Goal: Use online tool/utility: Use online tool/utility

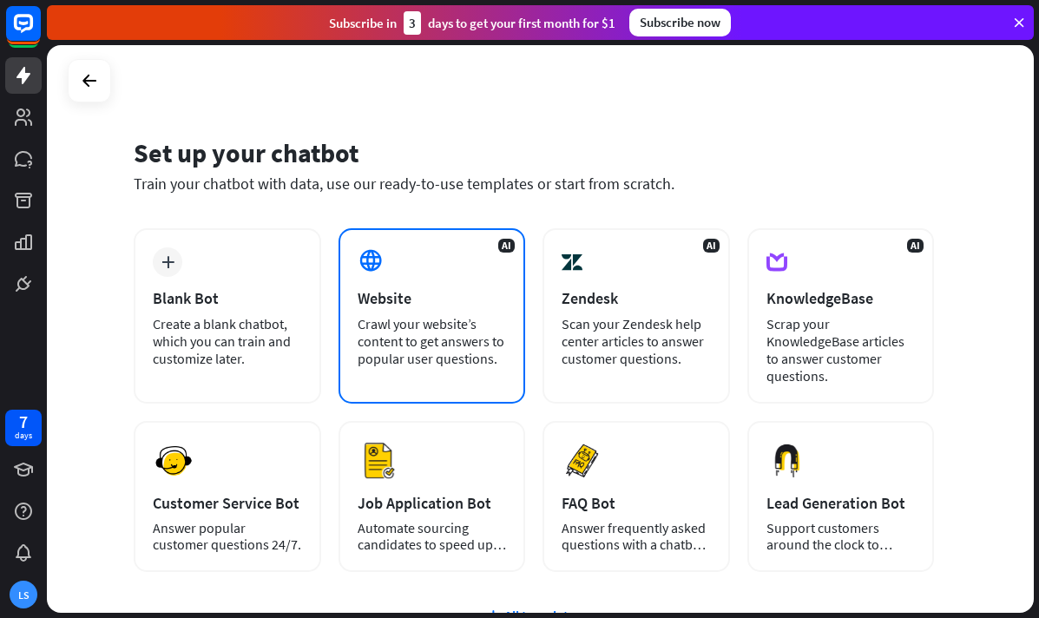
click at [477, 322] on div "Crawl your website’s content to get answers to popular user questions." at bounding box center [432, 341] width 149 height 52
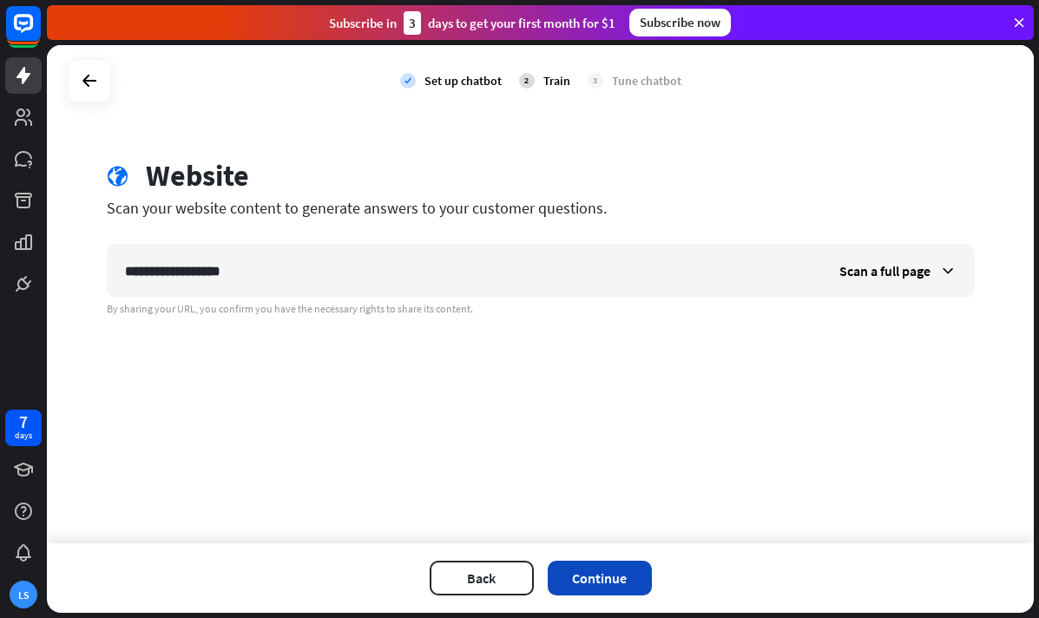
type input "**********"
click at [616, 583] on button "Continue" at bounding box center [600, 578] width 104 height 35
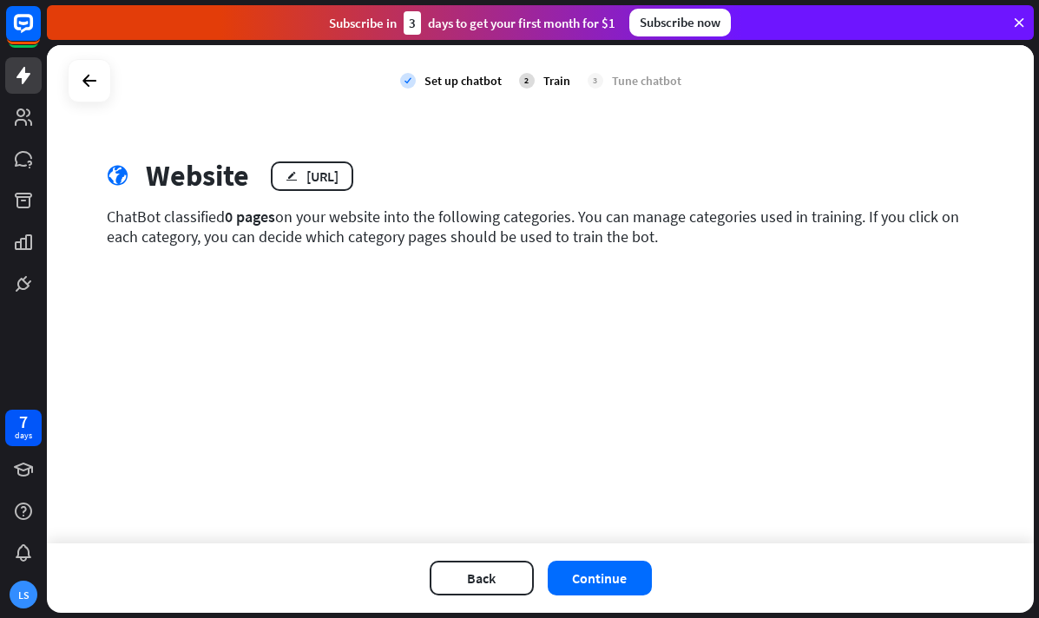
drag, startPoint x: 255, startPoint y: 224, endPoint x: 657, endPoint y: 230, distance: 402.0
click at [656, 230] on div "ChatBot classified 0 pages on your website into the following categories. You c…" at bounding box center [541, 227] width 868 height 40
drag, startPoint x: 667, startPoint y: 231, endPoint x: 526, endPoint y: 232, distance: 140.6
click at [528, 232] on div "ChatBot classified 0 pages on your website into the following categories. You c…" at bounding box center [541, 227] width 868 height 40
click at [598, 578] on button "Continue" at bounding box center [600, 578] width 104 height 35
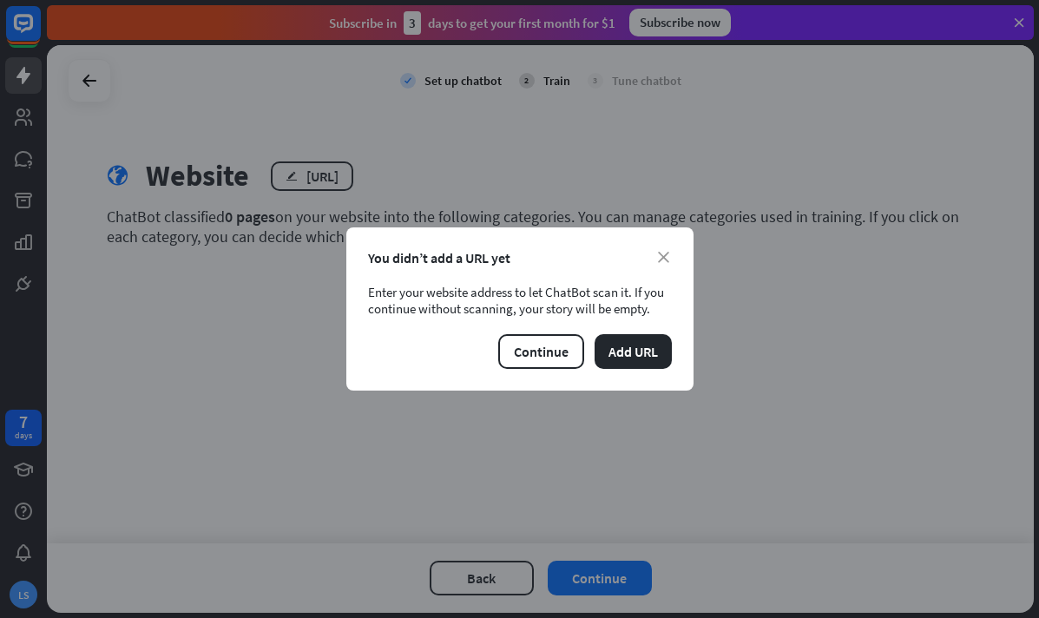
click at [669, 258] on div "You didn’t add a URL yet" at bounding box center [520, 257] width 304 height 17
click at [665, 254] on icon "close" at bounding box center [663, 257] width 11 height 11
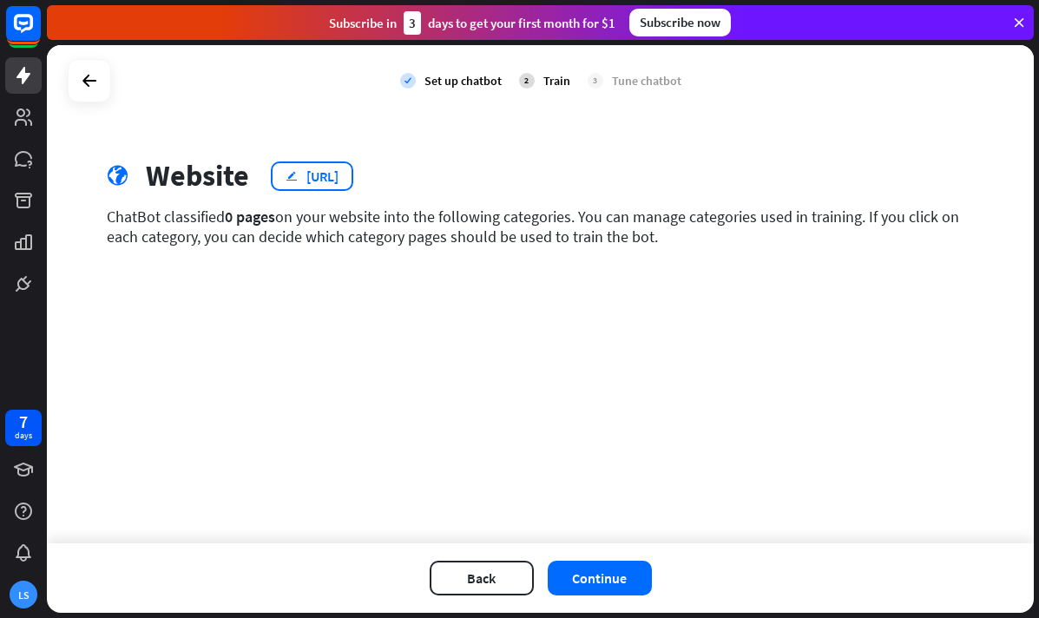
click at [339, 176] on div "[URL]" at bounding box center [322, 176] width 32 height 17
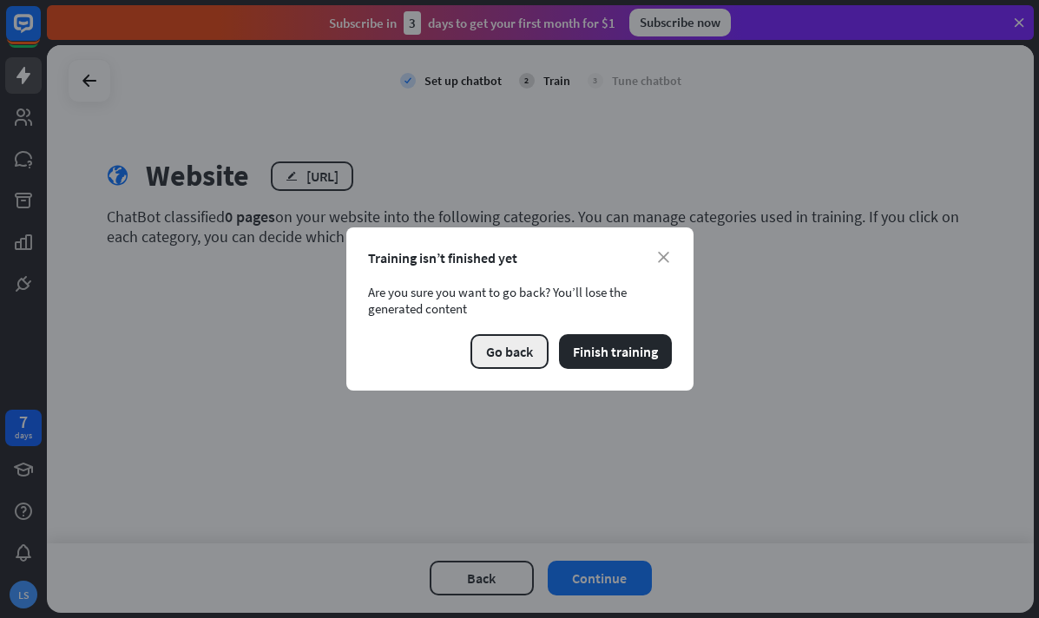
click at [515, 340] on button "Go back" at bounding box center [509, 351] width 78 height 35
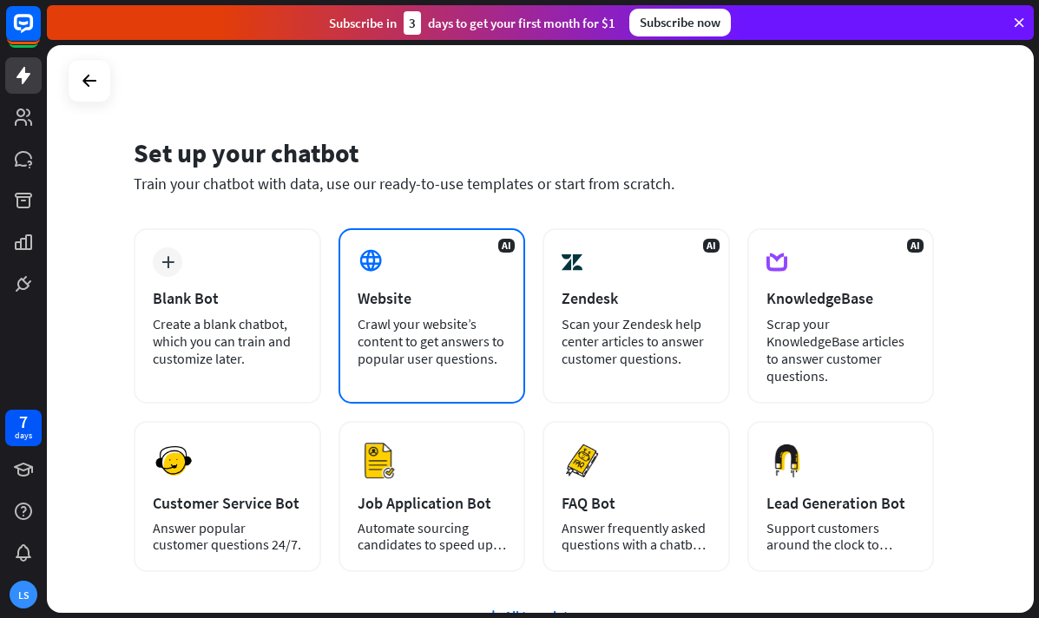
click at [407, 299] on div "Website" at bounding box center [432, 298] width 149 height 20
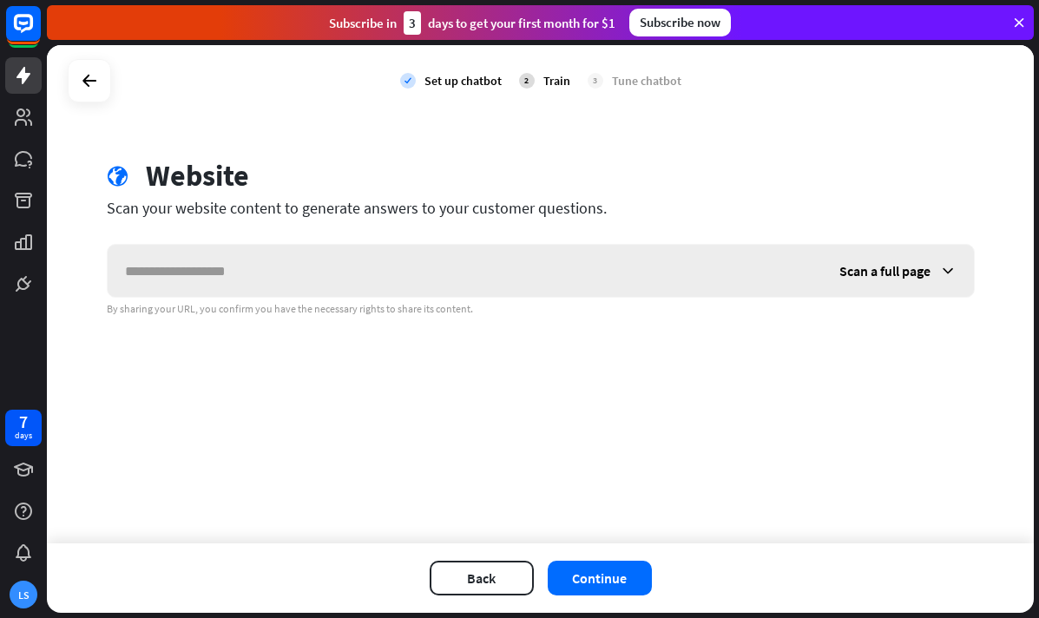
click at [865, 272] on span "Scan a full page" at bounding box center [884, 270] width 91 height 17
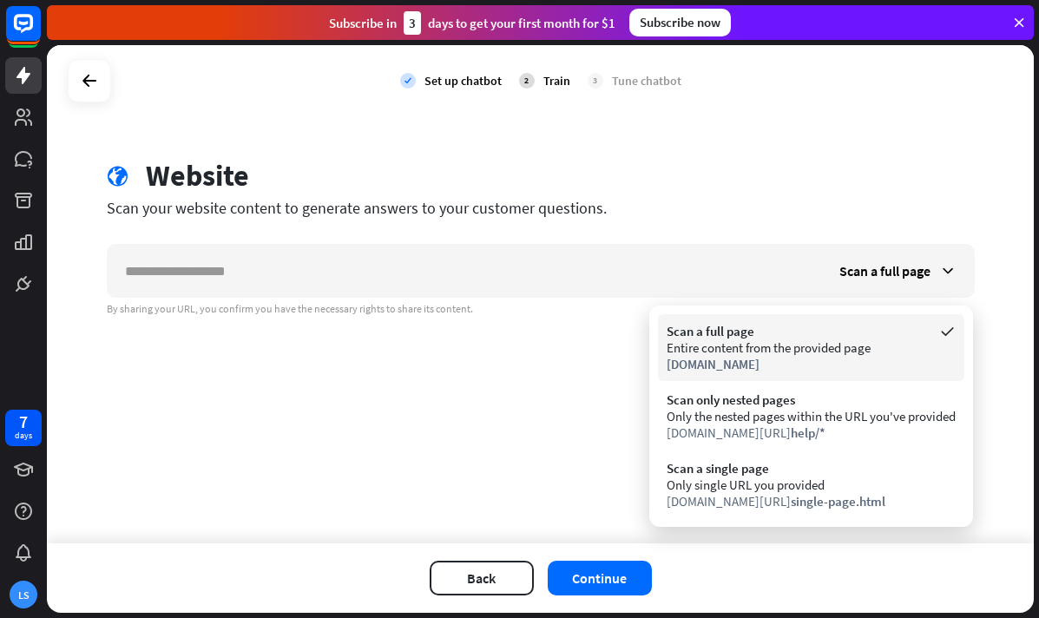
click at [807, 355] on div "Entire content from the provided page" at bounding box center [811, 347] width 289 height 16
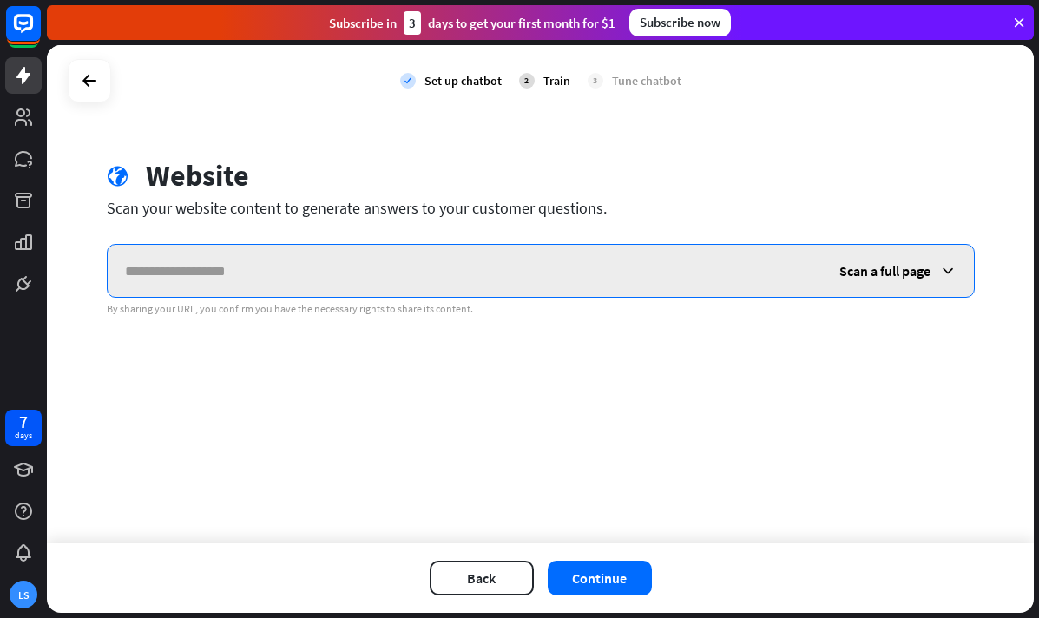
click at [226, 273] on input "text" at bounding box center [465, 271] width 714 height 52
type input "*"
click at [273, 273] on input "**********" at bounding box center [465, 271] width 714 height 52
type input "**********"
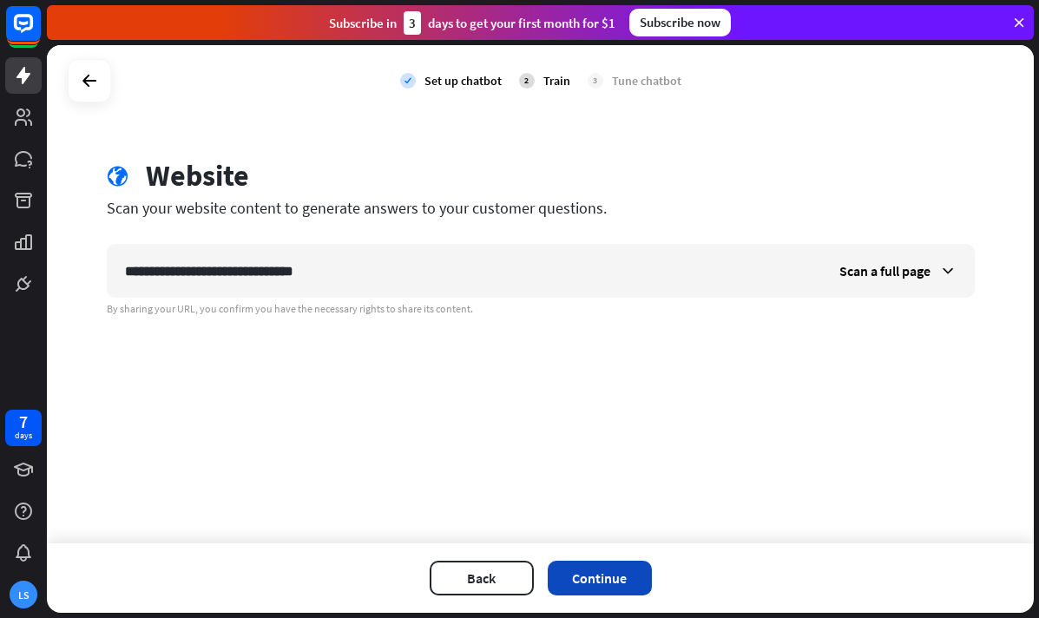
click at [587, 581] on button "Continue" at bounding box center [600, 578] width 104 height 35
click at [599, 574] on button "Continue" at bounding box center [600, 578] width 104 height 35
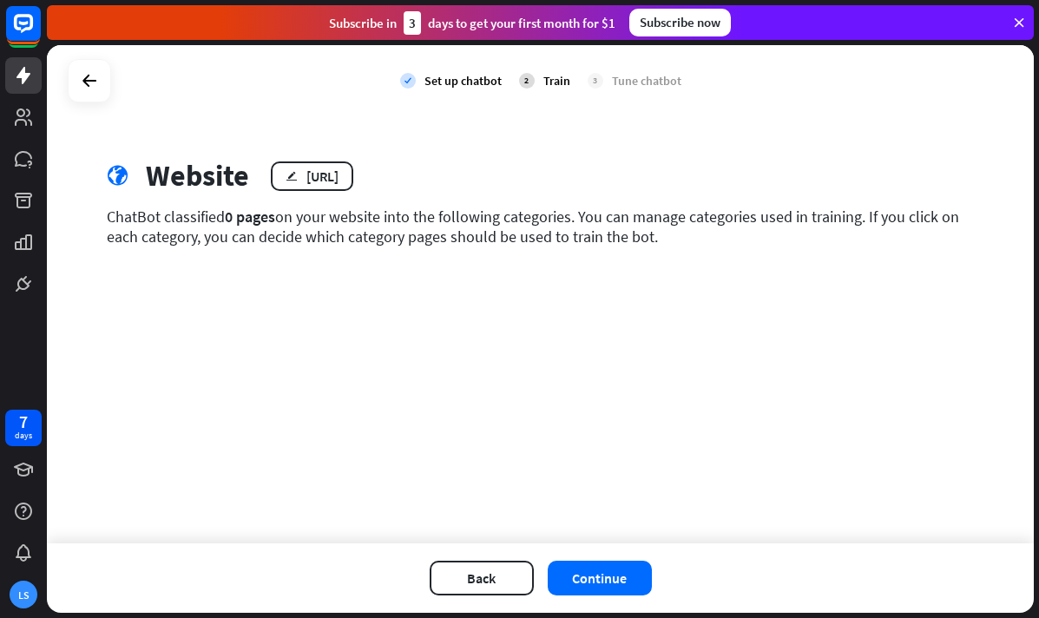
click at [546, 76] on div "Train" at bounding box center [556, 81] width 27 height 16
click at [339, 174] on div "[URL]" at bounding box center [322, 176] width 32 height 17
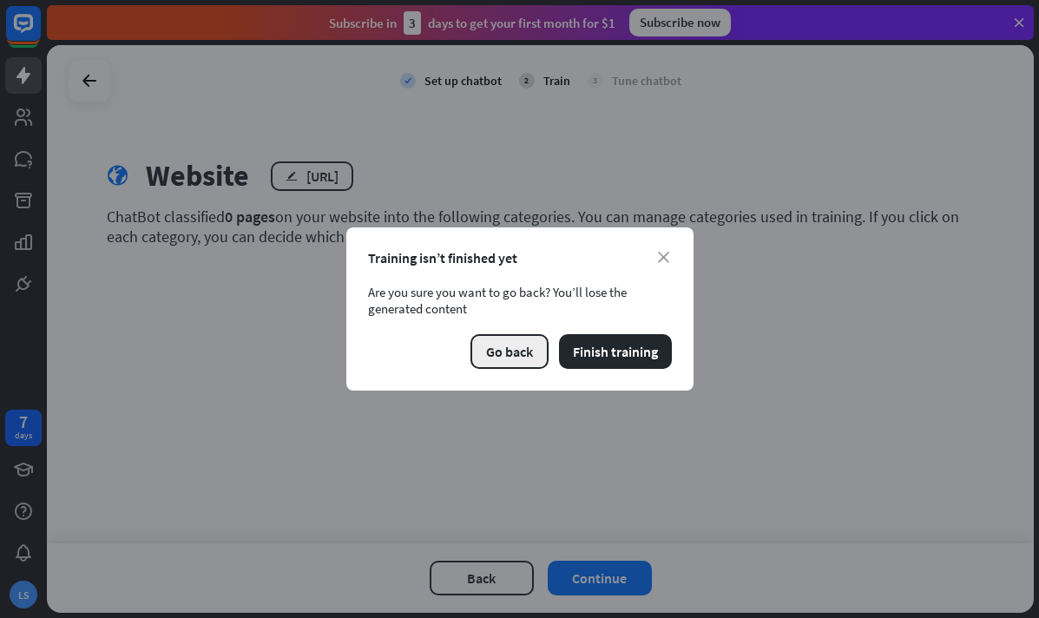
click at [507, 363] on button "Go back" at bounding box center [509, 351] width 78 height 35
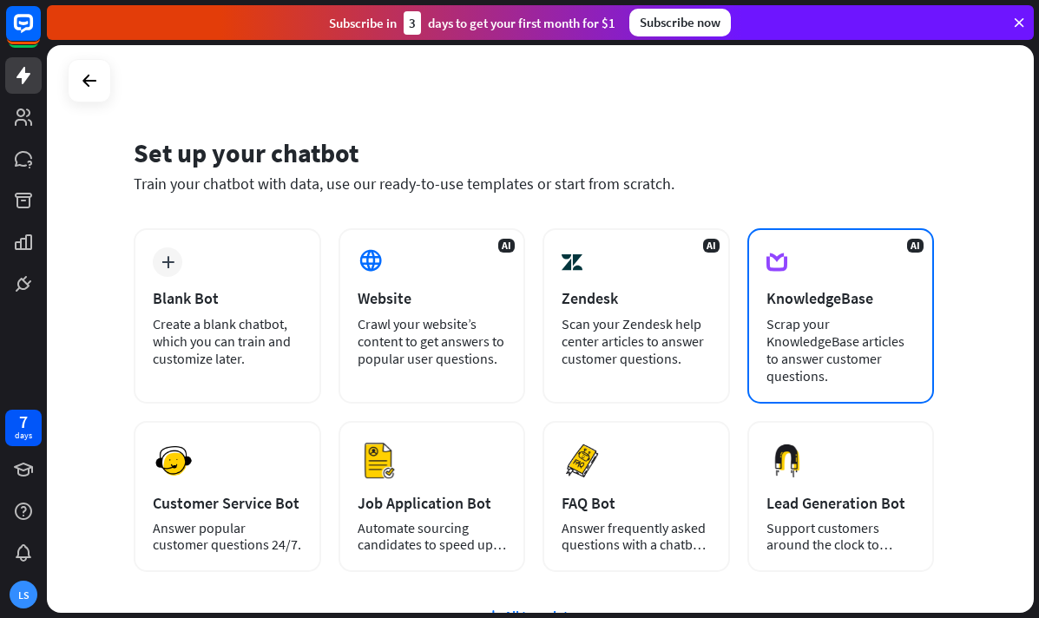
click at [859, 359] on div "Scrap your KnowledgeBase articles to answer customer questions." at bounding box center [841, 349] width 149 height 69
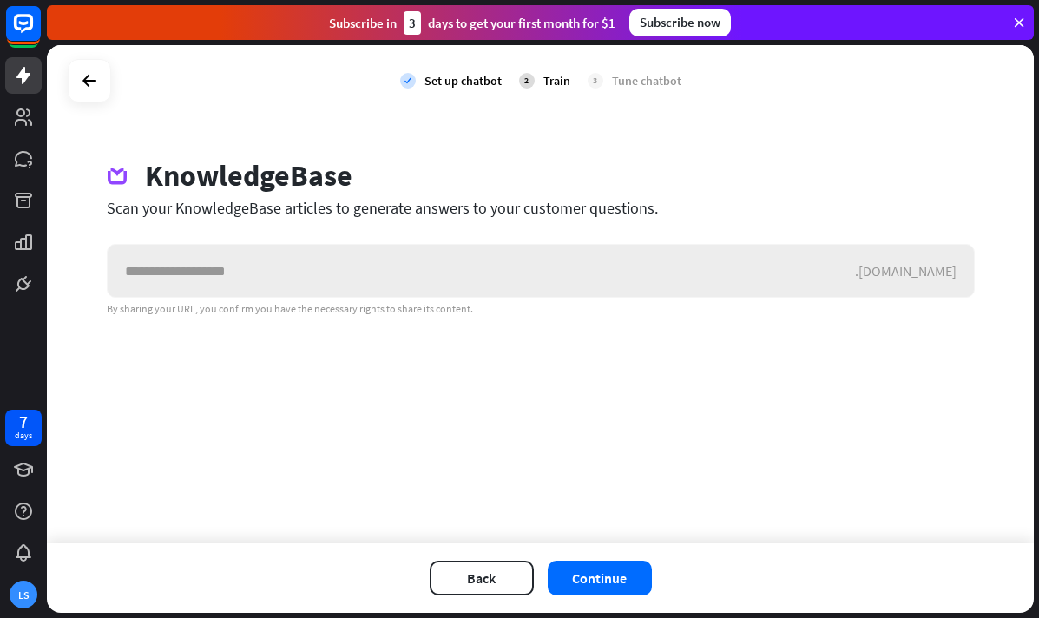
click at [938, 276] on div ".[DOMAIN_NAME]" at bounding box center [914, 270] width 119 height 17
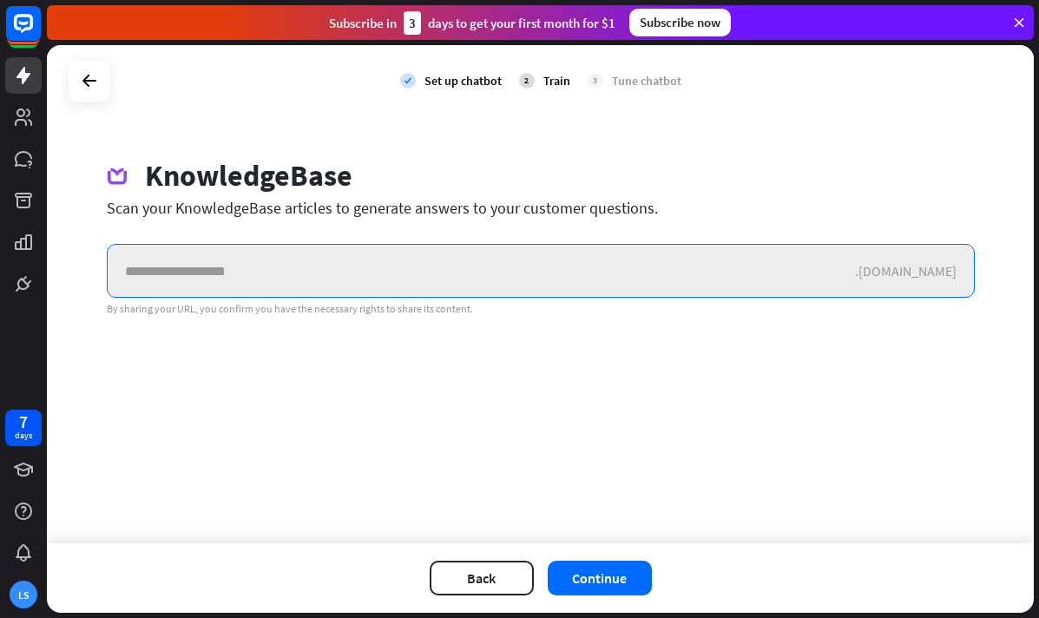
click at [489, 289] on input "text" at bounding box center [481, 271] width 747 height 52
type input "**********"
